Goal: Task Accomplishment & Management: Manage account settings

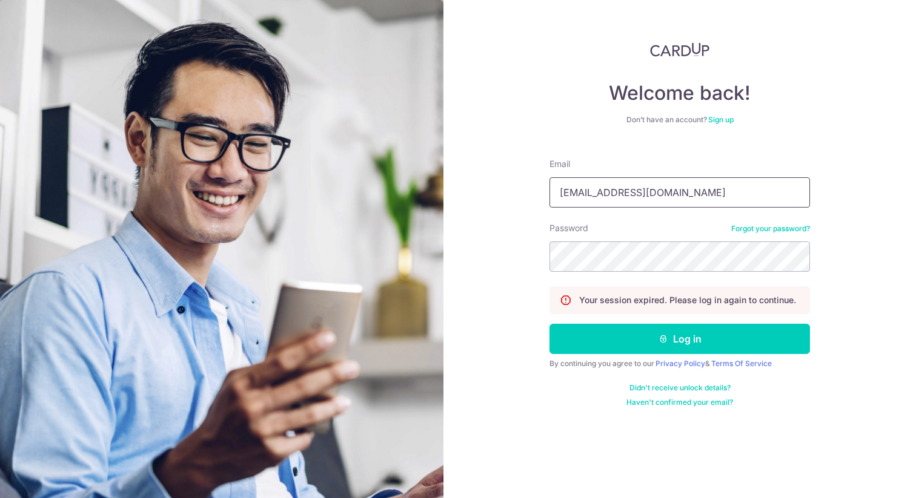
click at [664, 188] on input "natlimhs@gmail.com" at bounding box center [679, 192] width 260 height 30
type input "[EMAIL_ADDRESS][DOMAIN_NAME]"
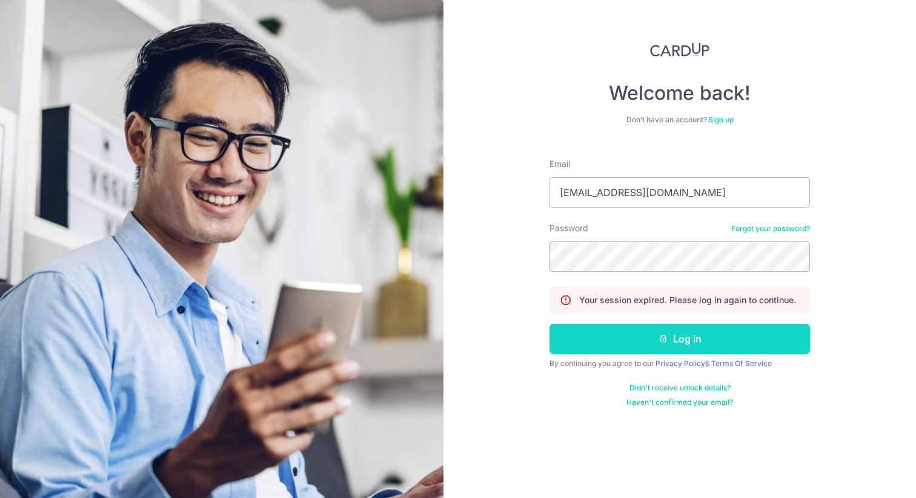
click at [679, 346] on button "Log in" at bounding box center [679, 339] width 260 height 30
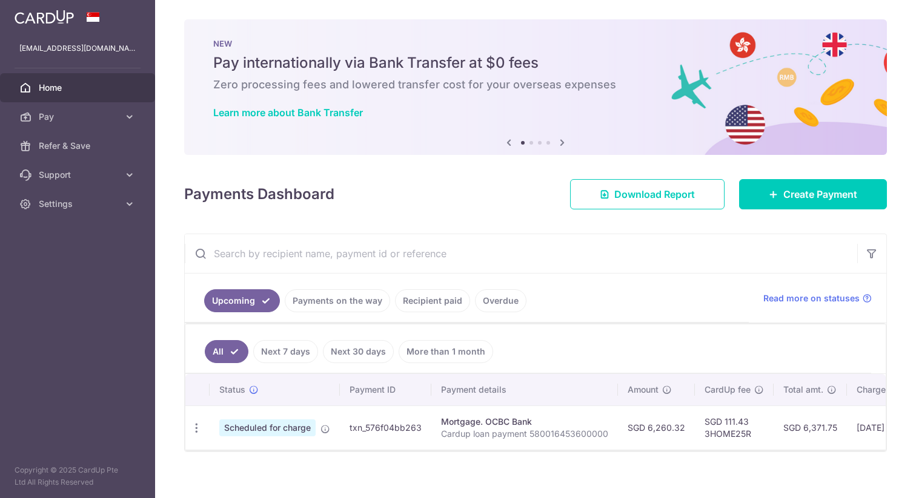
scroll to position [11, 0]
